Goal: Information Seeking & Learning: Learn about a topic

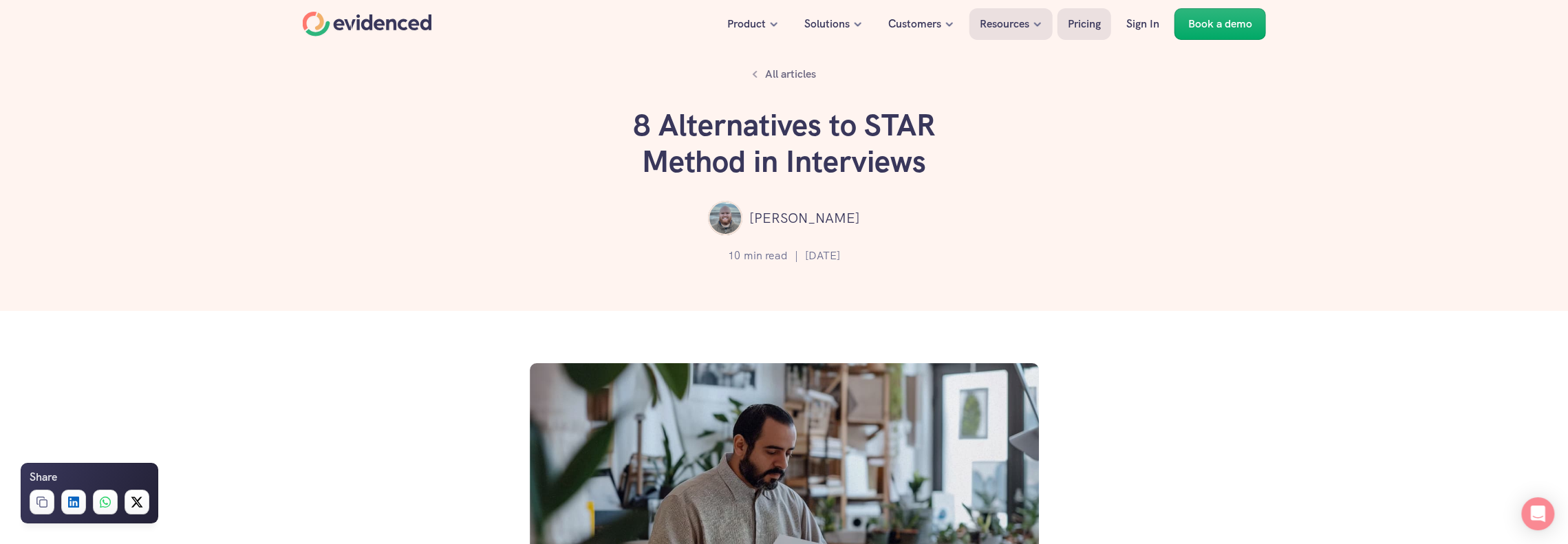
click at [1088, 20] on p "Pricing" at bounding box center [1084, 24] width 33 height 18
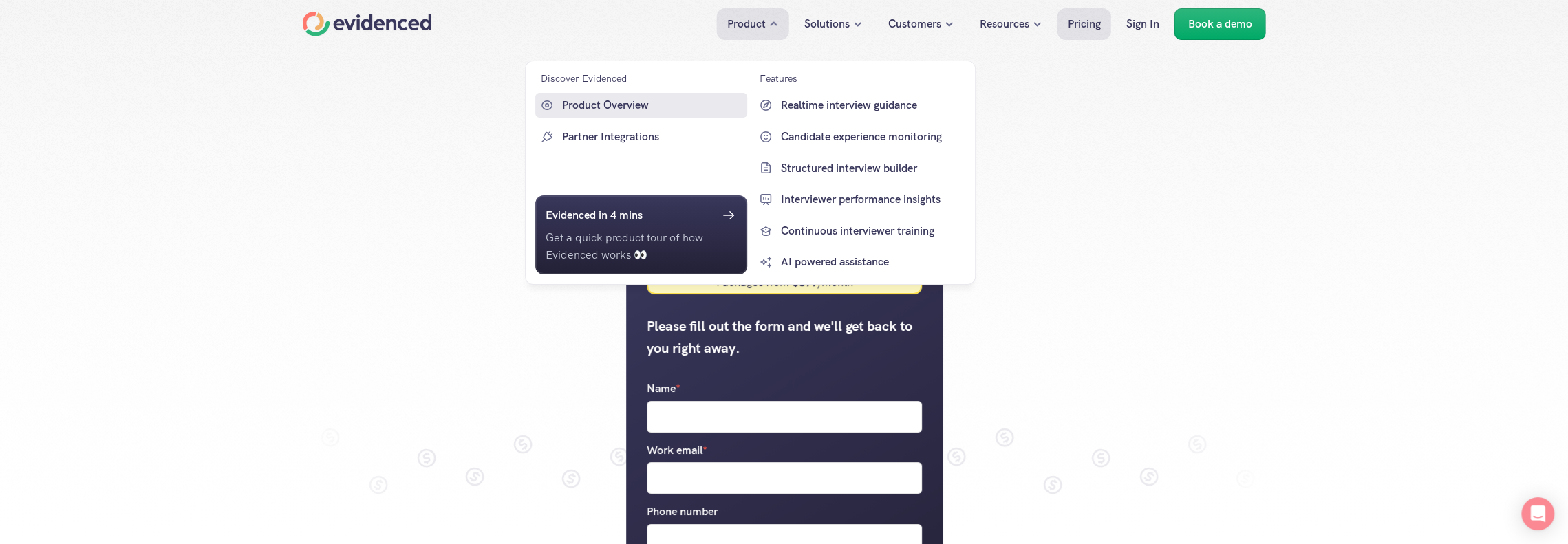
click at [604, 99] on p "Product Overview" at bounding box center [653, 106] width 182 height 18
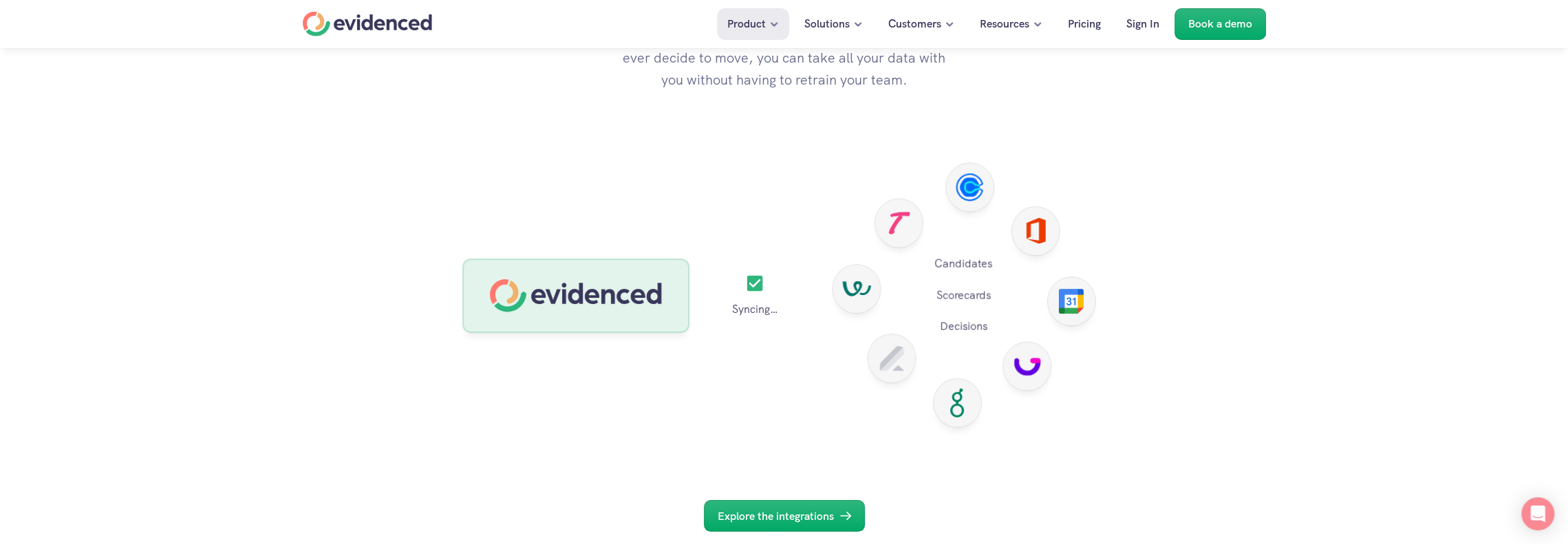
scroll to position [4954, 0]
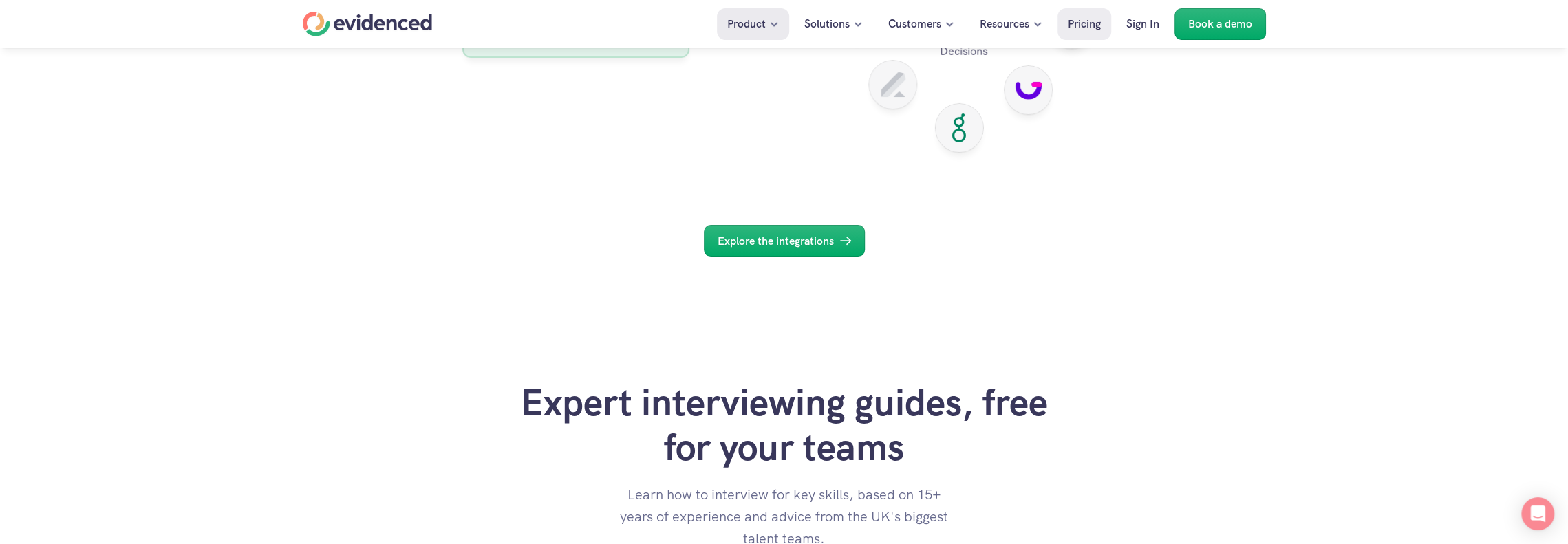
click at [1100, 25] on link "Pricing" at bounding box center [1084, 24] width 54 height 32
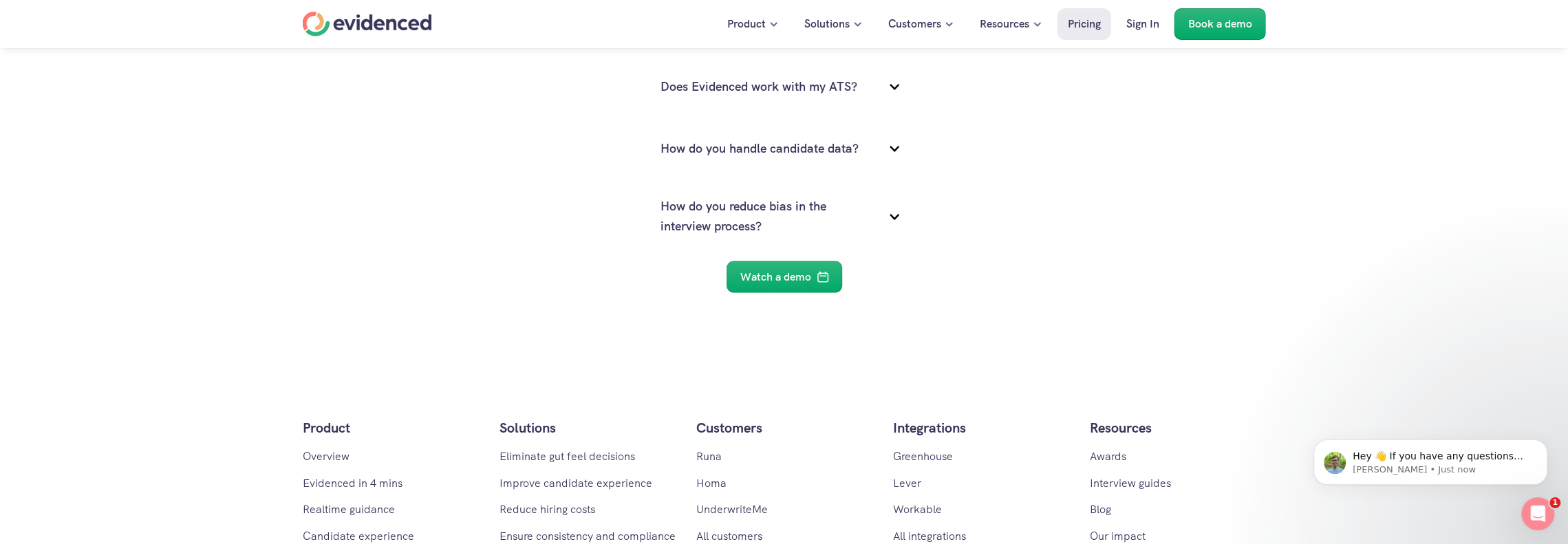
scroll to position [2270, 0]
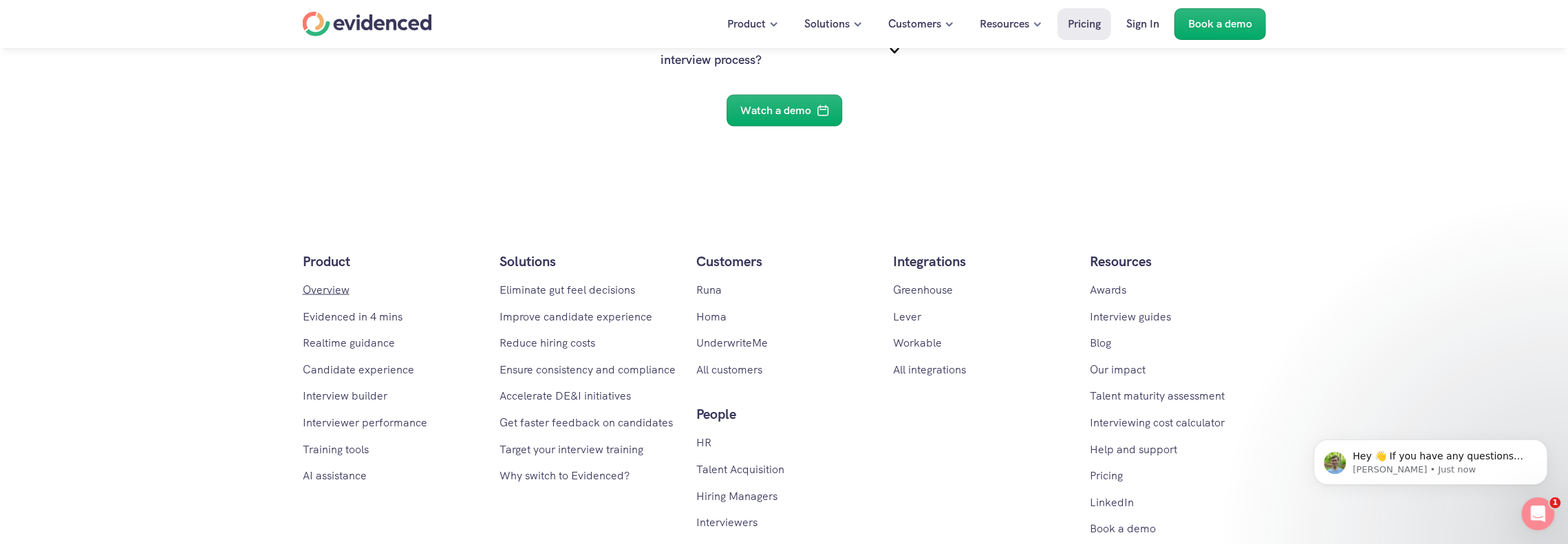
click at [323, 289] on link "Overview" at bounding box center [325, 289] width 46 height 15
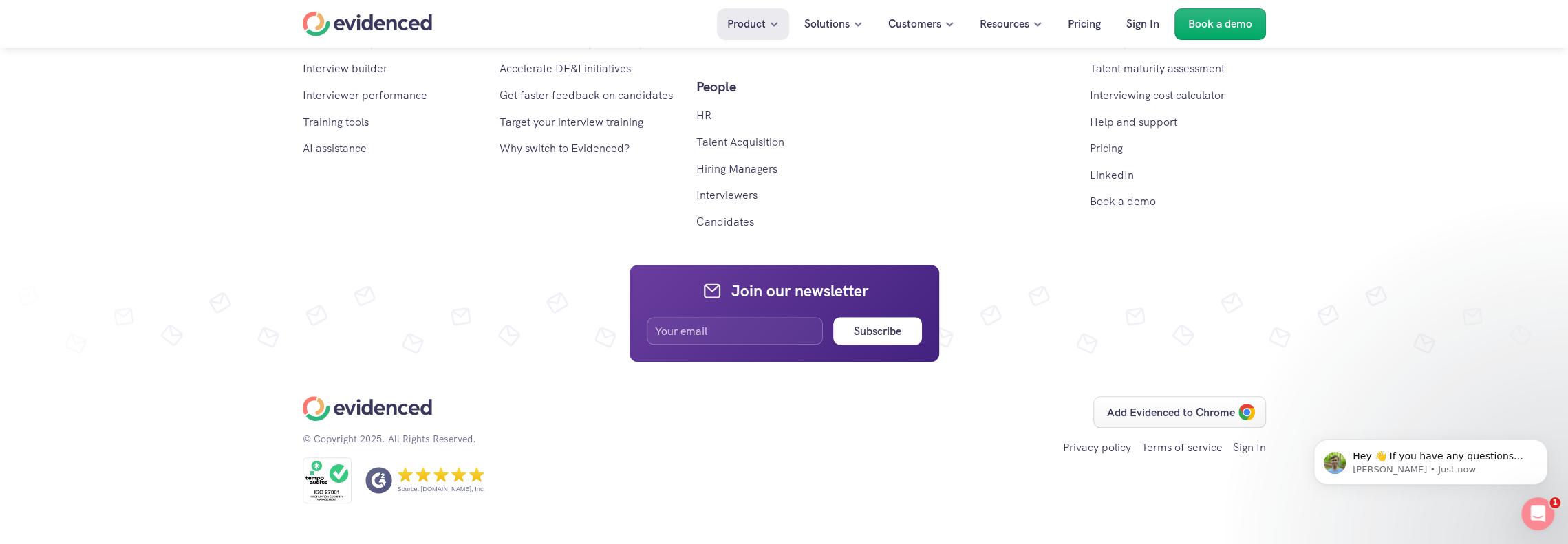
scroll to position [5689, 0]
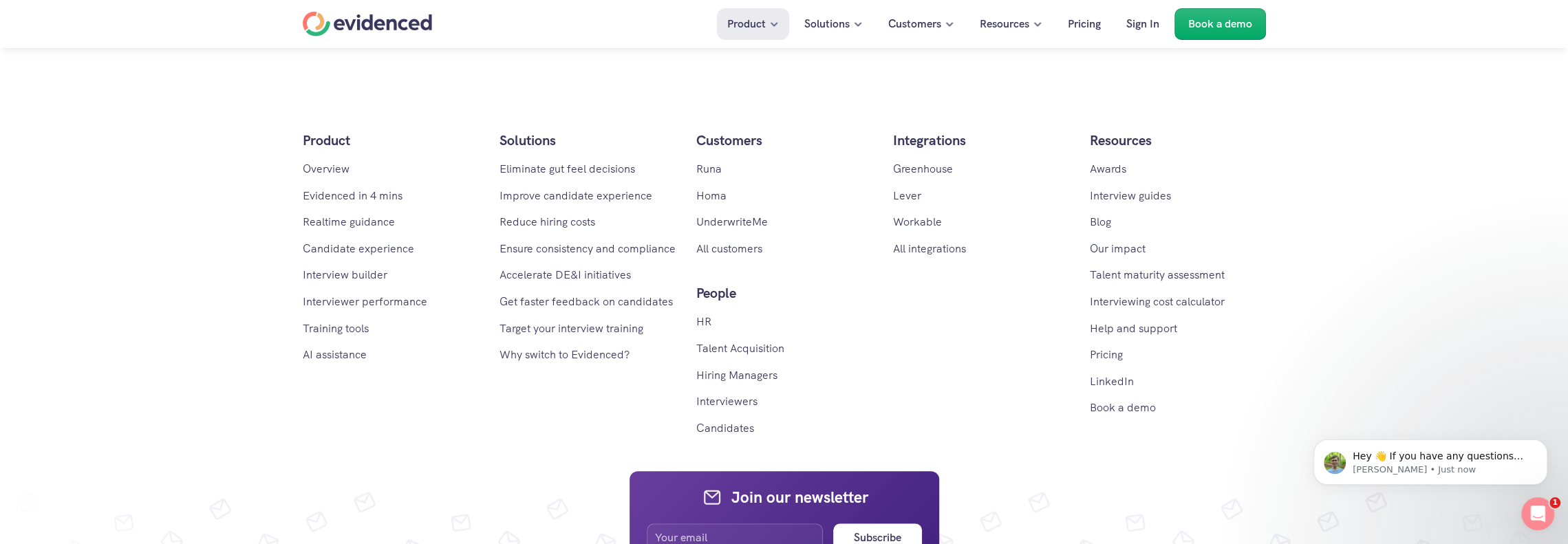
click at [1127, 195] on link "Interview guides" at bounding box center [1130, 196] width 81 height 15
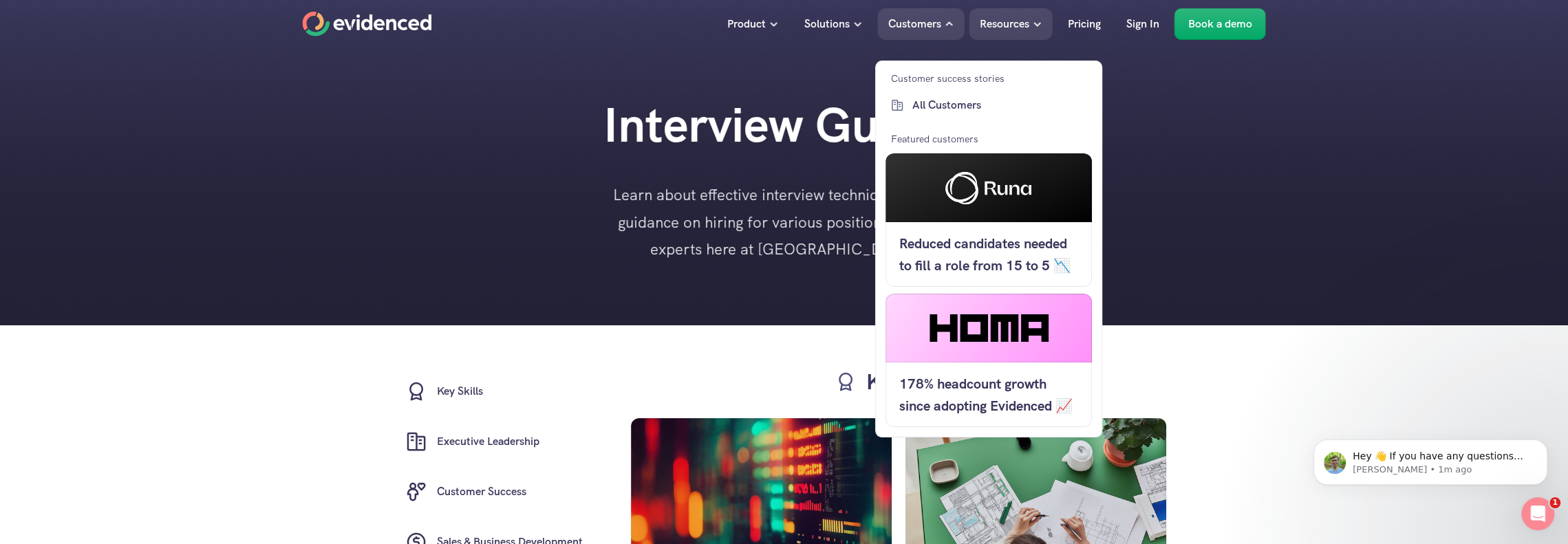
click at [933, 22] on p "Customers" at bounding box center [914, 24] width 53 height 18
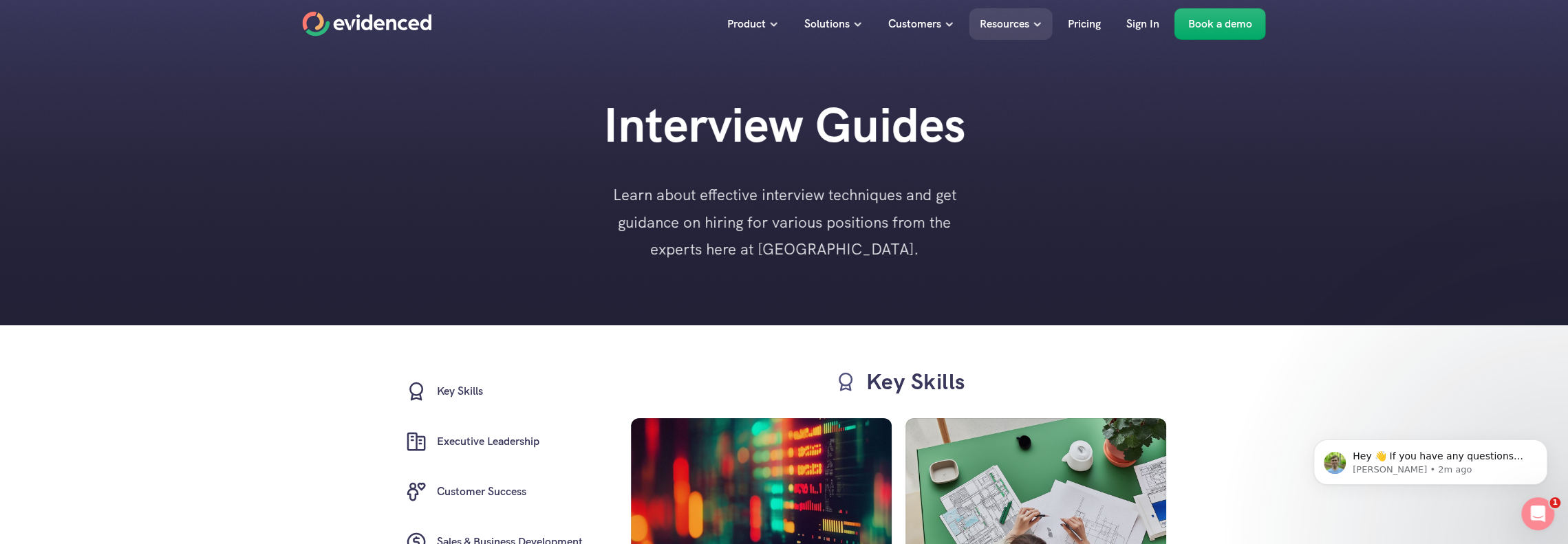
click at [345, 24] on icon "Home" at bounding box center [367, 24] width 129 height 25
